Goal: Information Seeking & Learning: Learn about a topic

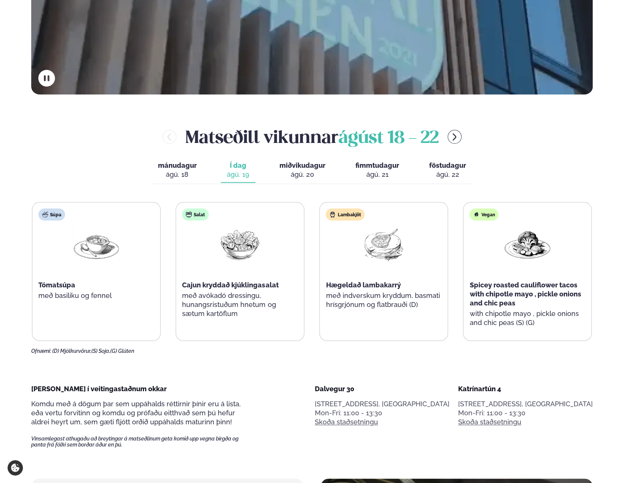
scroll to position [376, 0]
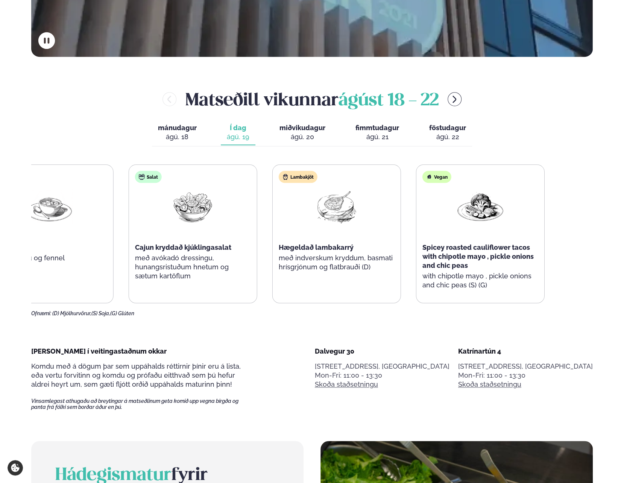
click at [210, 245] on div "Súpa Tómatsúpa með basiliku og fennel Salat Cajun kryddað kjúklingasalat með av…" at bounding box center [265, 233] width 560 height 139
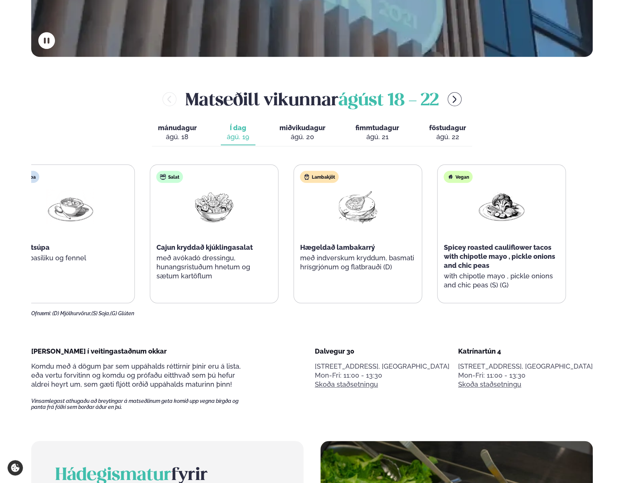
click at [327, 262] on div "Lambakjöt Hægeldað lambakarrý með indverskum kryddum, basmati hrísgrjónum og fl…" at bounding box center [358, 225] width 128 height 120
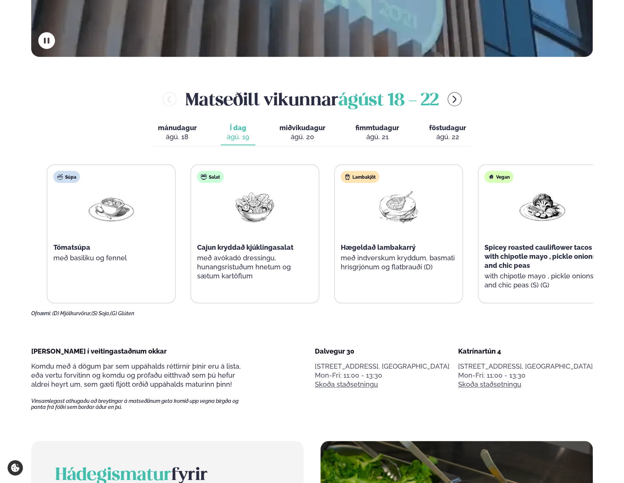
click at [419, 271] on p "með indverskum kryddum, basmati hrísgrjónum og flatbrauði (D)" at bounding box center [399, 263] width 116 height 18
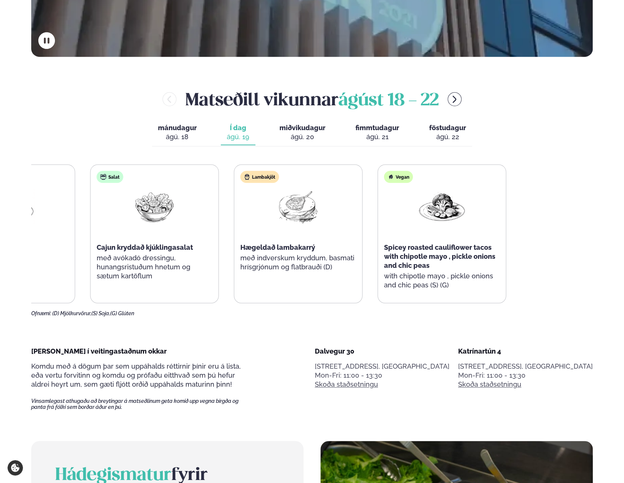
click at [104, 253] on div "Súpa Tómatsúpa með basiliku og fennel Salat Cajun kryddað kjúklingasalat með av…" at bounding box center [227, 233] width 560 height 139
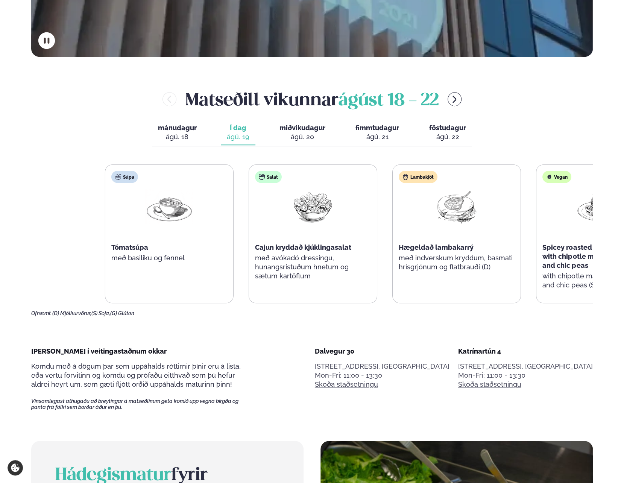
click at [391, 267] on div "Súpa Tómatsúpa með basiliku og fennel Salat Cajun kryddað kjúklingasalat með av…" at bounding box center [385, 233] width 560 height 139
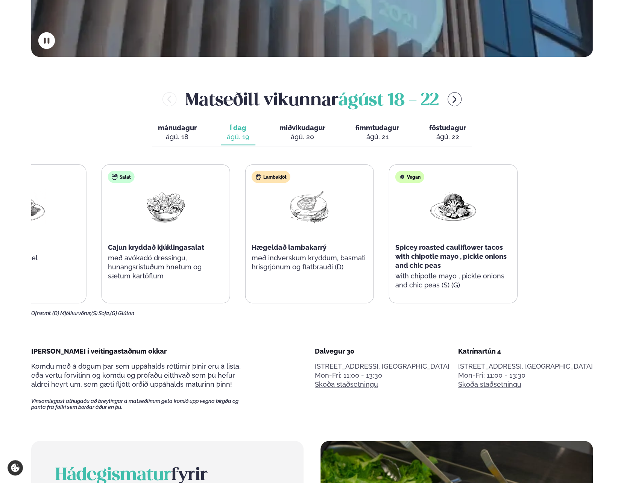
click at [144, 268] on div "Súpa Tómatsúpa með basiliku og fennel Salat Cajun kryddað kjúklingasalat með av…" at bounding box center [238, 233] width 560 height 139
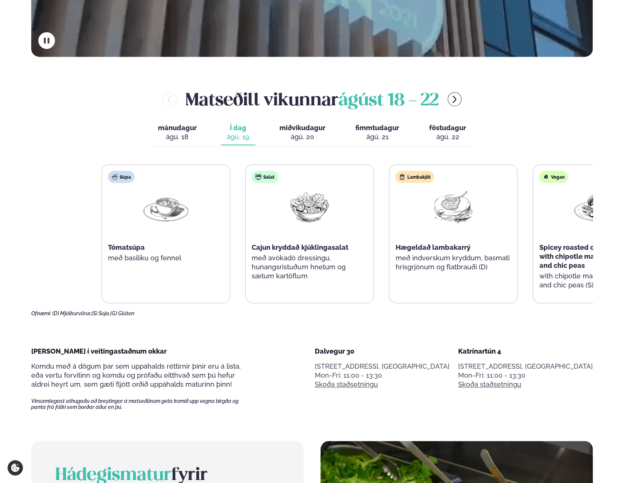
click at [386, 262] on div "Súpa Tómatsúpa með basiliku og fennel Salat Cajun kryddað kjúklingasalat með av…" at bounding box center [382, 233] width 560 height 139
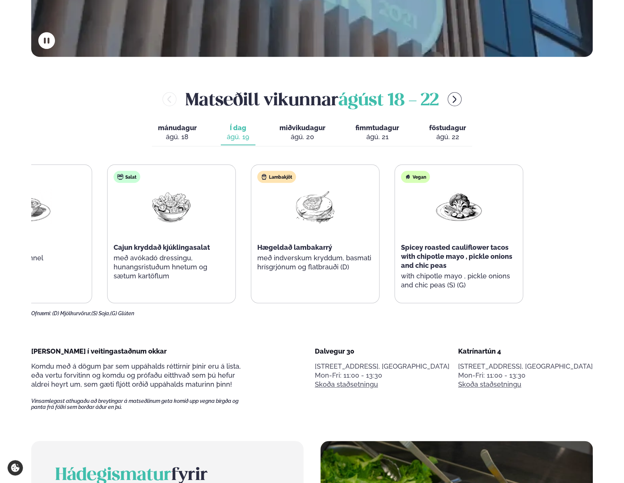
click at [268, 246] on div "Hægeldað lambakarrý" at bounding box center [315, 247] width 116 height 9
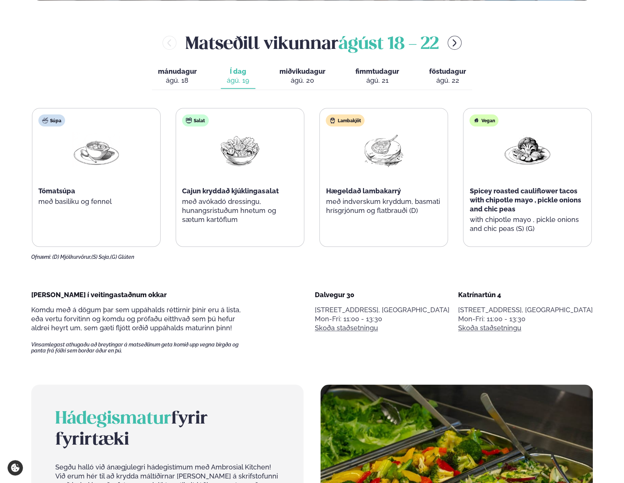
scroll to position [452, 0]
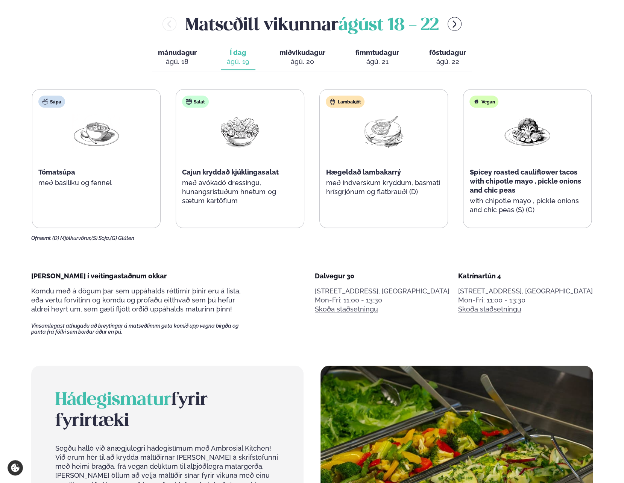
click at [371, 247] on main "Alþjóðleg matseld Hollur hádegisverður, Veitingar & Takeaway. Staðir okkar Dalv…" at bounding box center [312, 429] width 607 height 1762
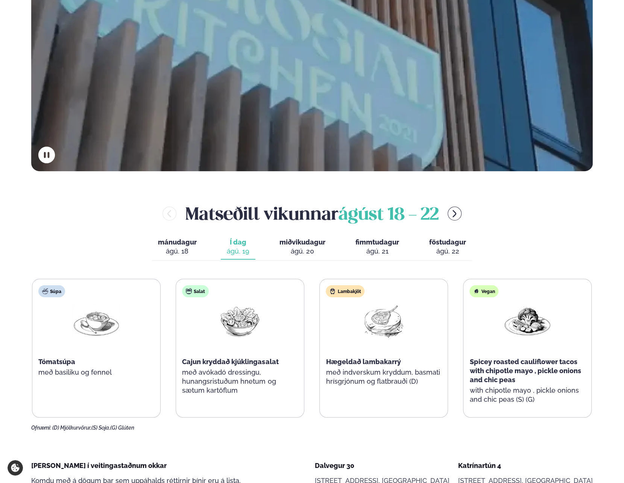
scroll to position [188, 0]
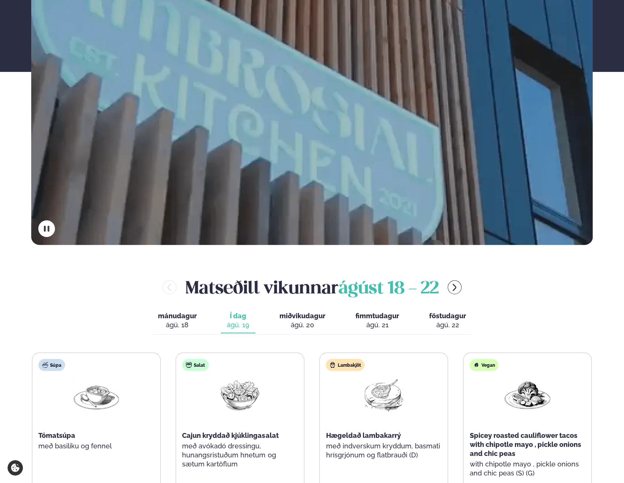
click at [323, 318] on span "miðvikudagur" at bounding box center [303, 316] width 46 height 8
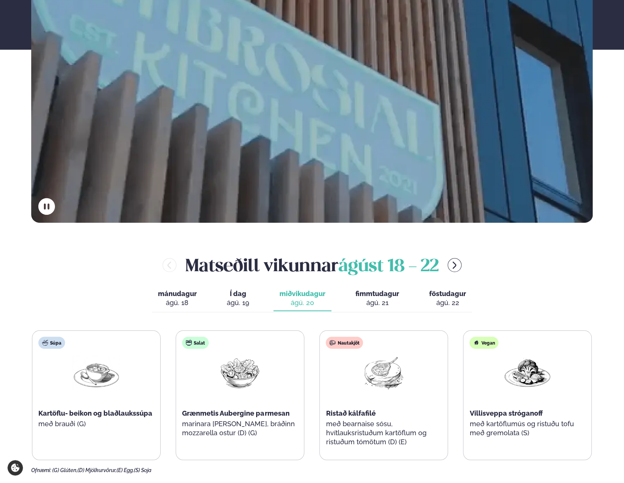
scroll to position [226, 0]
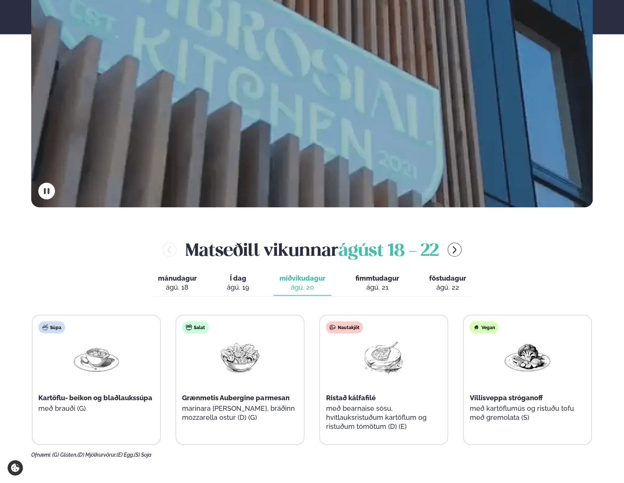
click at [393, 274] on span "fimmtudagur" at bounding box center [378, 278] width 44 height 8
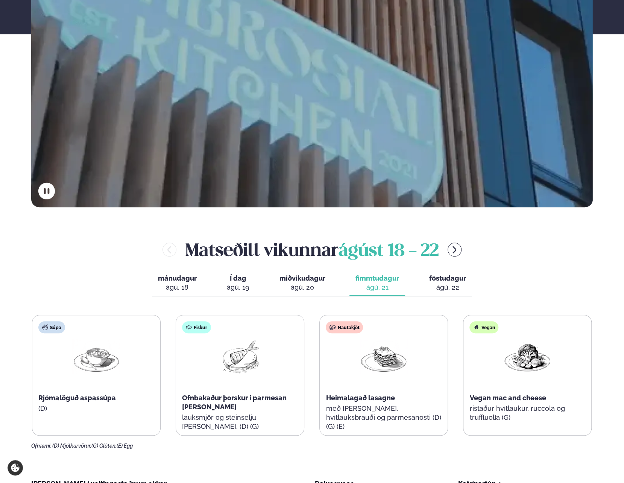
click at [317, 280] on span "miðvikudagur" at bounding box center [303, 278] width 46 height 8
